Goal: Task Accomplishment & Management: Manage account settings

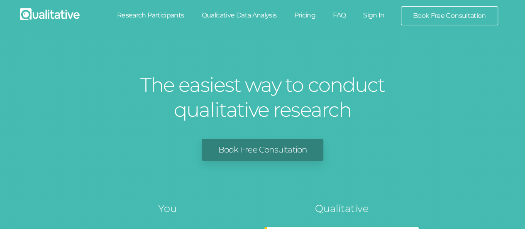
click at [373, 16] on link "Sign In" at bounding box center [374, 15] width 39 height 18
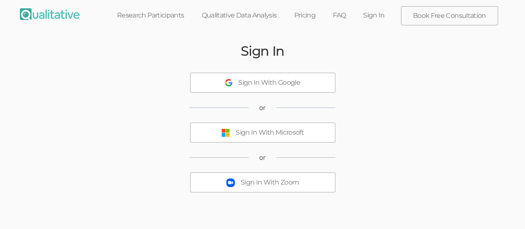
click at [253, 131] on div "Sign In With Microsoft" at bounding box center [270, 133] width 68 height 10
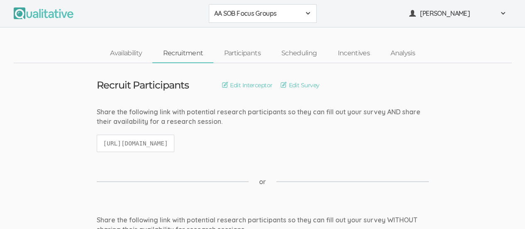
click at [303, 14] on div "AA SOB Focus Groups" at bounding box center [262, 14] width 97 height 10
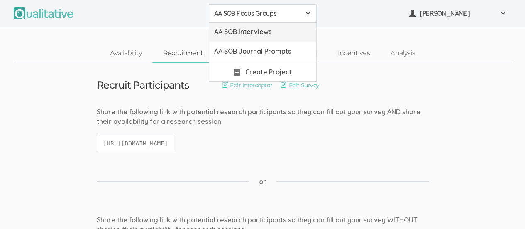
click at [282, 33] on span "AA SOB Interviews" at bounding box center [262, 32] width 97 height 10
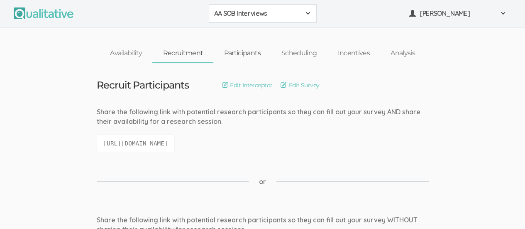
click at [252, 54] on link "Participants" at bounding box center [241, 53] width 57 height 18
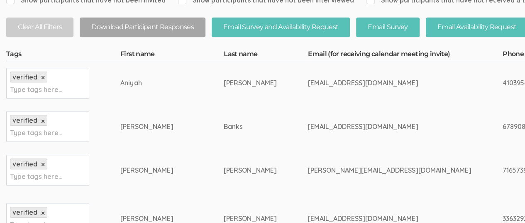
scroll to position [192, 0]
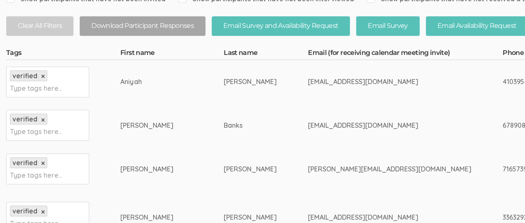
drag, startPoint x: 260, startPoint y: 82, endPoint x: 350, endPoint y: 83, distance: 90.6
click at [350, 83] on div "apmoody6@gmail.com" at bounding box center [390, 82] width 164 height 10
copy div "apmoody6@gmail.com"
